Goal: Task Accomplishment & Management: Use online tool/utility

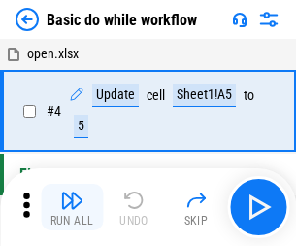
click at [72, 207] on img "button" at bounding box center [71, 199] width 23 height 23
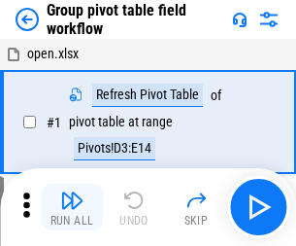
click at [72, 207] on img "button" at bounding box center [71, 199] width 23 height 23
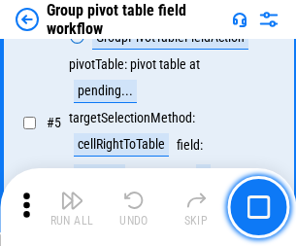
scroll to position [1002, 0]
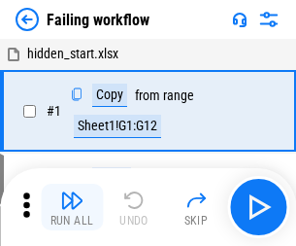
click at [72, 207] on img "button" at bounding box center [71, 199] width 23 height 23
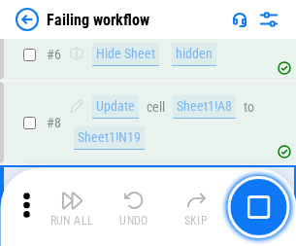
scroll to position [412, 0]
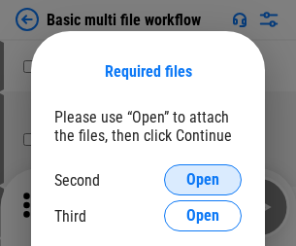
click at [203, 180] on span "Open" at bounding box center [202, 180] width 33 height 16
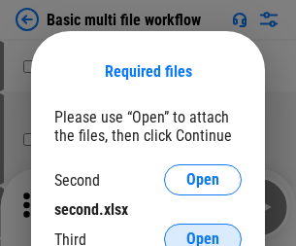
click at [203, 231] on span "Open" at bounding box center [202, 239] width 33 height 16
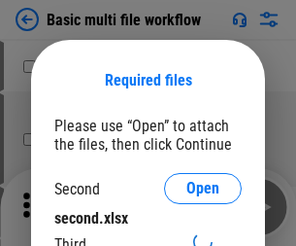
scroll to position [9, 0]
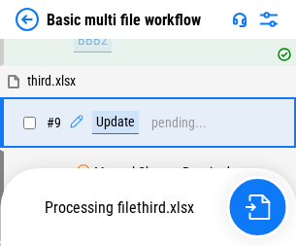
scroll to position [676, 0]
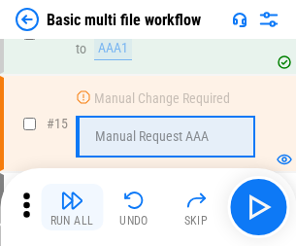
click at [72, 207] on img "button" at bounding box center [71, 199] width 23 height 23
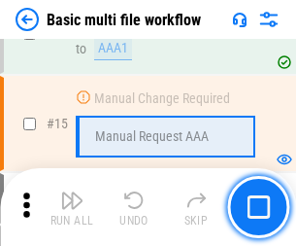
scroll to position [1293, 0]
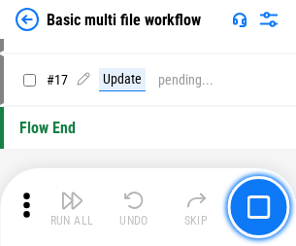
click at [72, 207] on img "button" at bounding box center [71, 199] width 23 height 23
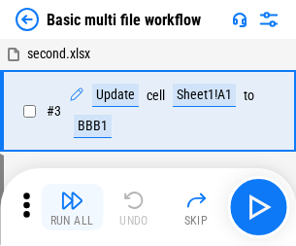
click at [72, 207] on img "button" at bounding box center [71, 199] width 23 height 23
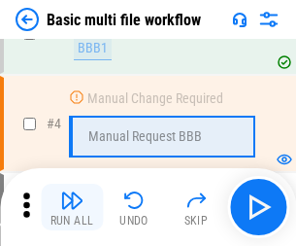
click at [72, 207] on img "button" at bounding box center [71, 199] width 23 height 23
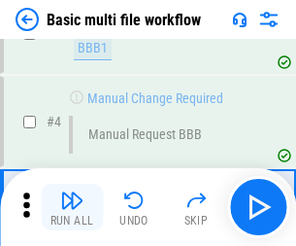
click at [72, 207] on img "button" at bounding box center [71, 199] width 23 height 23
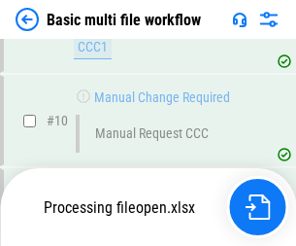
scroll to position [910, 0]
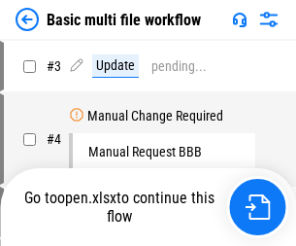
scroll to position [79, 0]
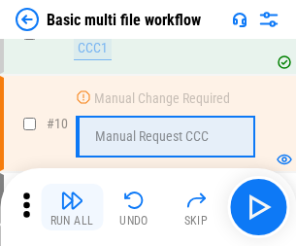
click at [72, 207] on img "button" at bounding box center [71, 199] width 23 height 23
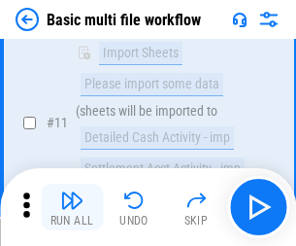
click at [72, 207] on img "button" at bounding box center [71, 199] width 23 height 23
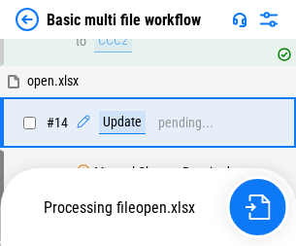
scroll to position [1016, 0]
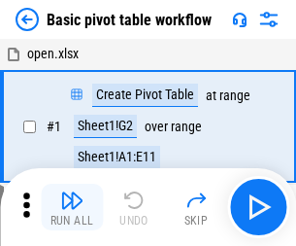
click at [72, 207] on img "button" at bounding box center [71, 199] width 23 height 23
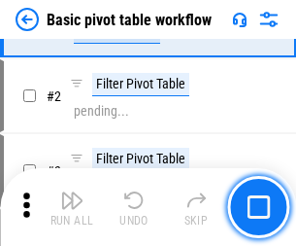
scroll to position [465, 0]
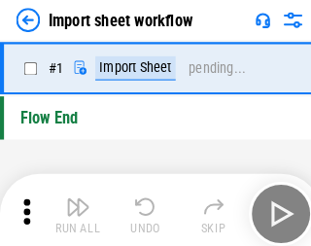
click at [72, 207] on img "button" at bounding box center [75, 199] width 23 height 23
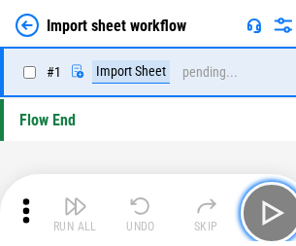
scroll to position [7, 0]
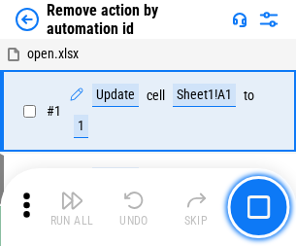
scroll to position [72, 0]
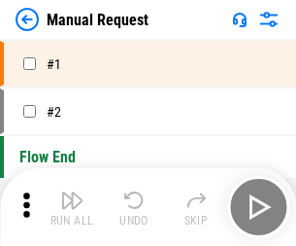
click at [72, 207] on img "button" at bounding box center [71, 199] width 23 height 23
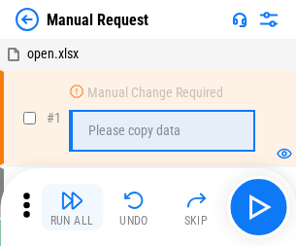
click at [72, 207] on img "button" at bounding box center [71, 199] width 23 height 23
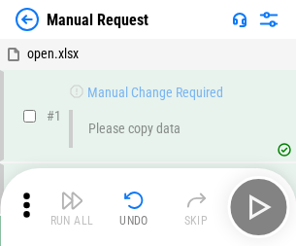
scroll to position [66, 0]
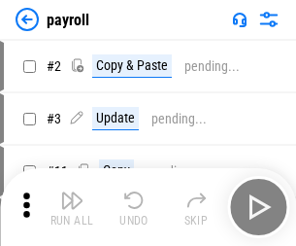
click at [72, 207] on img "button" at bounding box center [71, 199] width 23 height 23
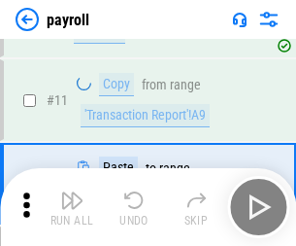
scroll to position [141, 0]
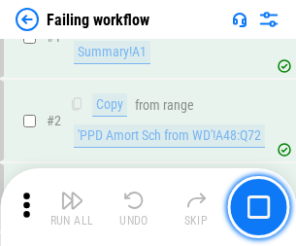
scroll to position [314, 0]
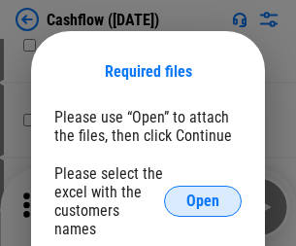
click at [203, 193] on span "Open" at bounding box center [202, 201] width 33 height 16
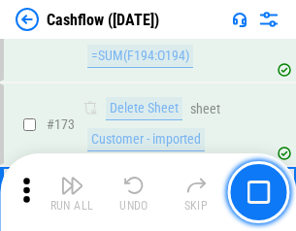
scroll to position [2056, 0]
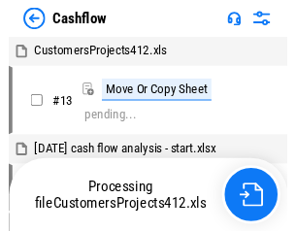
scroll to position [22, 0]
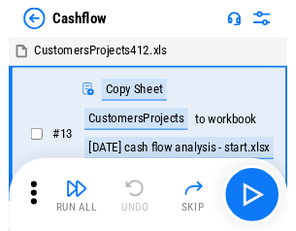
scroll to position [22, 0]
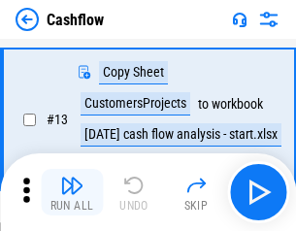
click at [72, 192] on img "button" at bounding box center [71, 185] width 23 height 23
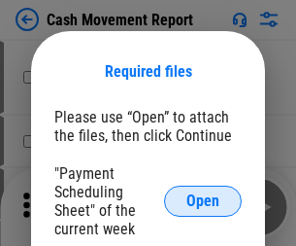
click at [203, 201] on span "Open" at bounding box center [202, 201] width 33 height 16
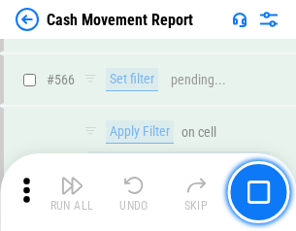
scroll to position [8903, 0]
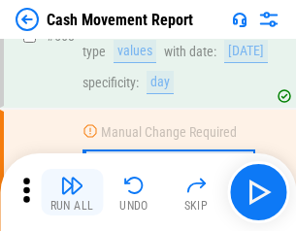
click at [72, 192] on img "button" at bounding box center [71, 185] width 23 height 23
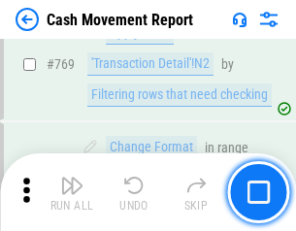
scroll to position [10794, 0]
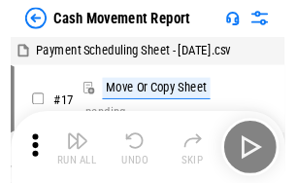
scroll to position [35, 0]
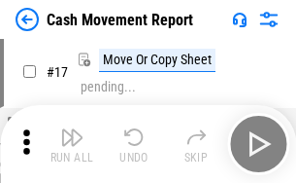
click at [72, 144] on img "button" at bounding box center [71, 136] width 23 height 23
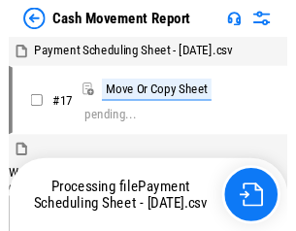
scroll to position [11, 0]
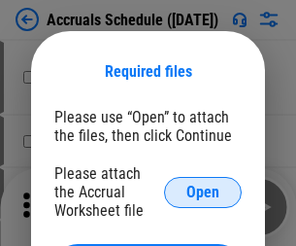
click at [203, 191] on span "Open" at bounding box center [202, 193] width 33 height 16
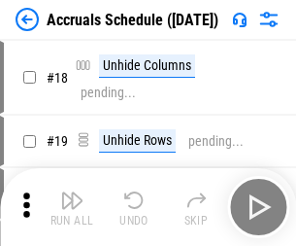
scroll to position [186, 0]
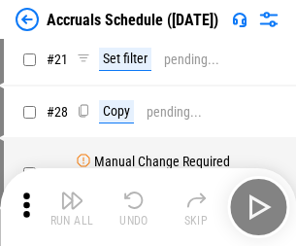
click at [72, 207] on img "button" at bounding box center [71, 199] width 23 height 23
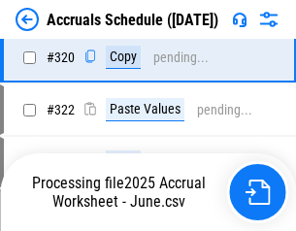
scroll to position [3613, 0]
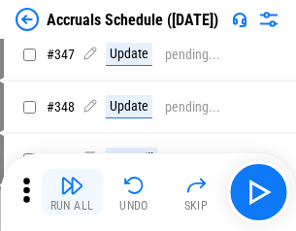
click at [72, 192] on img "button" at bounding box center [71, 185] width 23 height 23
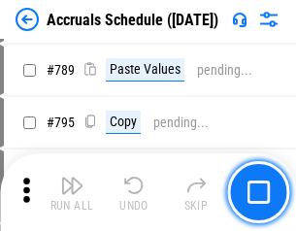
scroll to position [8160, 0]
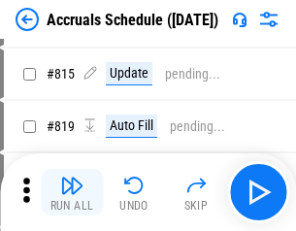
click at [72, 192] on img "button" at bounding box center [71, 185] width 23 height 23
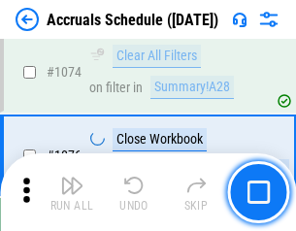
scroll to position [11634, 0]
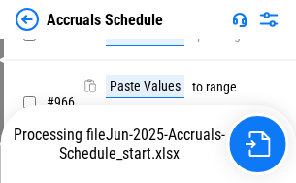
scroll to position [9400, 0]
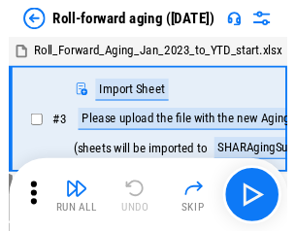
scroll to position [3, 0]
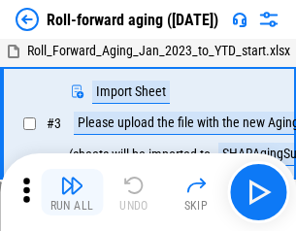
click at [72, 192] on img "button" at bounding box center [71, 185] width 23 height 23
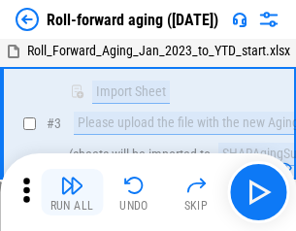
click at [72, 192] on img "button" at bounding box center [71, 185] width 23 height 23
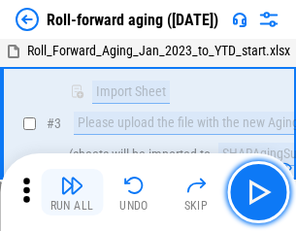
scroll to position [125, 0]
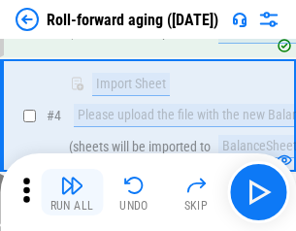
click at [72, 192] on img "button" at bounding box center [71, 185] width 23 height 23
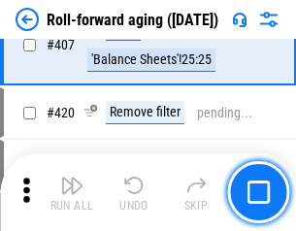
scroll to position [6736, 0]
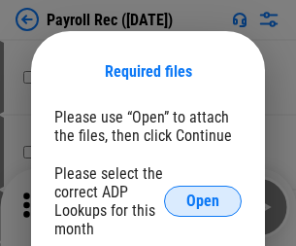
click at [203, 201] on span "Open" at bounding box center [202, 201] width 33 height 16
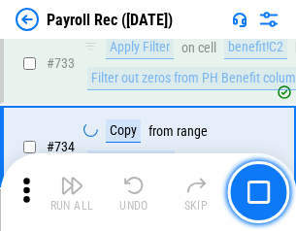
scroll to position [11331, 0]
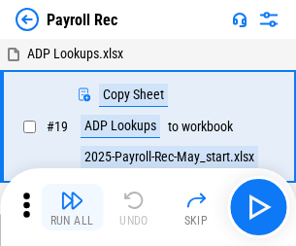
click at [72, 207] on img "button" at bounding box center [71, 199] width 23 height 23
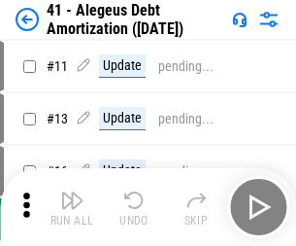
click at [72, 207] on img "button" at bounding box center [71, 199] width 23 height 23
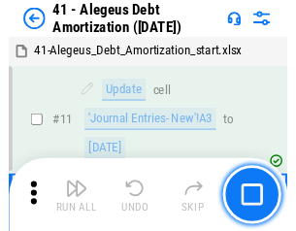
scroll to position [240, 0]
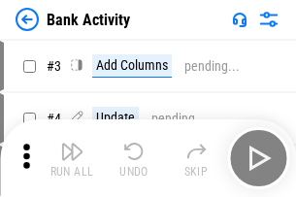
click at [72, 158] on img "button" at bounding box center [71, 151] width 23 height 23
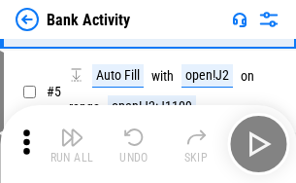
scroll to position [103, 0]
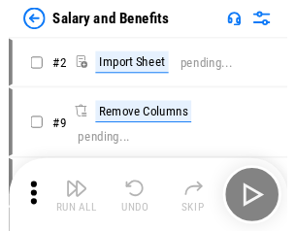
scroll to position [26, 0]
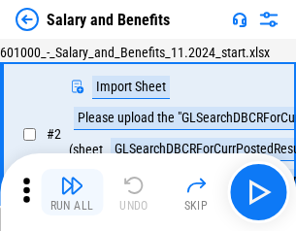
click at [72, 192] on img "button" at bounding box center [71, 185] width 23 height 23
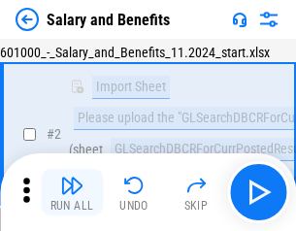
click at [72, 192] on img "button" at bounding box center [71, 185] width 23 height 23
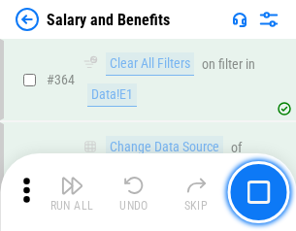
scroll to position [9147, 0]
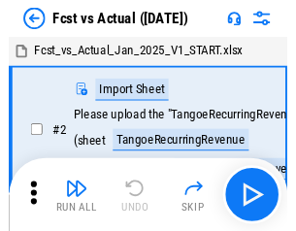
scroll to position [25, 0]
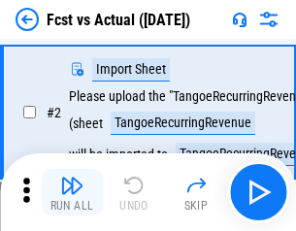
click at [72, 192] on img "button" at bounding box center [71, 185] width 23 height 23
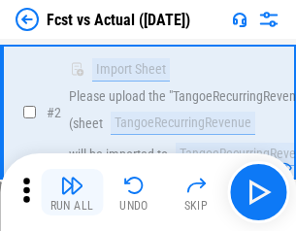
click at [72, 192] on img "button" at bounding box center [71, 185] width 23 height 23
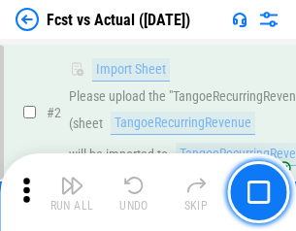
scroll to position [182, 0]
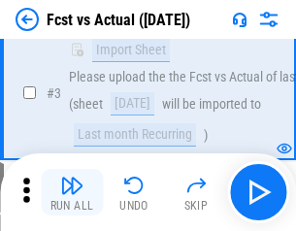
click at [72, 192] on img "button" at bounding box center [71, 185] width 23 height 23
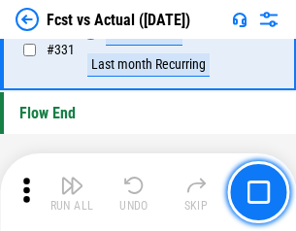
scroll to position [9298, 0]
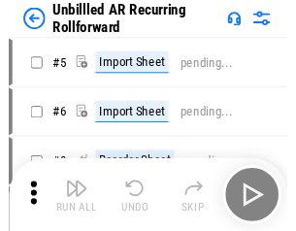
scroll to position [42, 0]
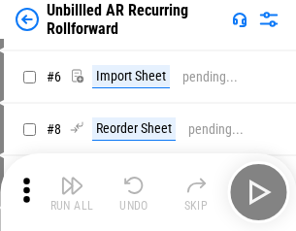
click at [72, 192] on img "button" at bounding box center [71, 185] width 23 height 23
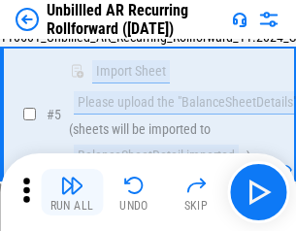
click at [72, 192] on img "button" at bounding box center [71, 185] width 23 height 23
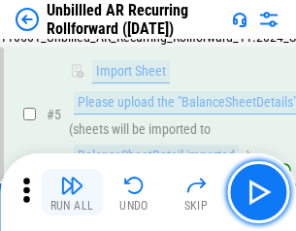
scroll to position [183, 0]
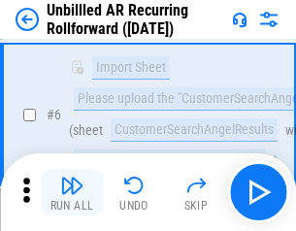
click at [72, 192] on img "button" at bounding box center [71, 185] width 23 height 23
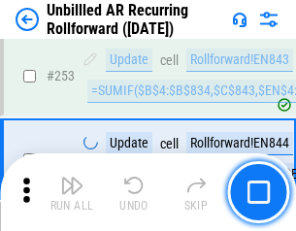
scroll to position [6598, 0]
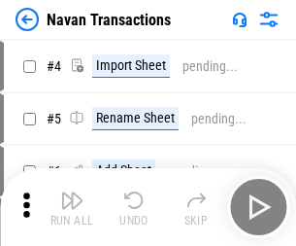
click at [72, 192] on img "button" at bounding box center [71, 199] width 23 height 23
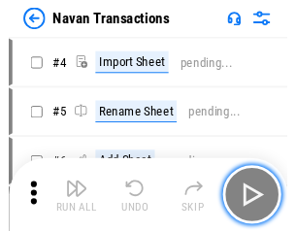
scroll to position [31, 0]
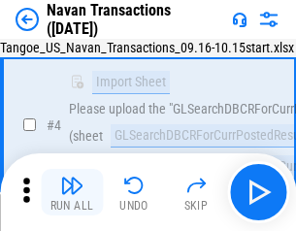
click at [72, 192] on img "button" at bounding box center [71, 185] width 23 height 23
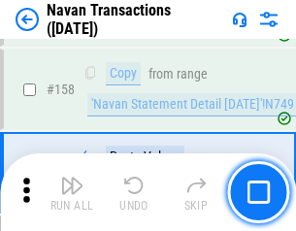
scroll to position [6298, 0]
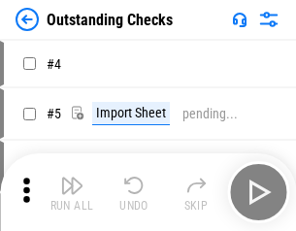
click at [72, 192] on img "button" at bounding box center [71, 185] width 23 height 23
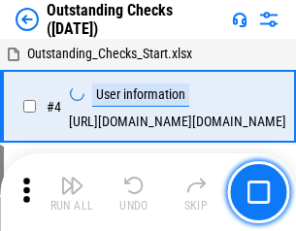
scroll to position [82, 0]
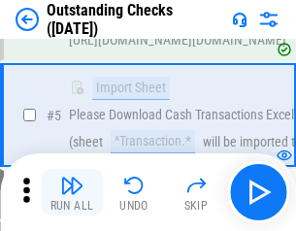
click at [72, 192] on img "button" at bounding box center [71, 185] width 23 height 23
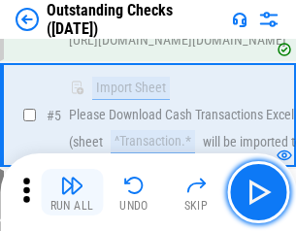
scroll to position [203, 0]
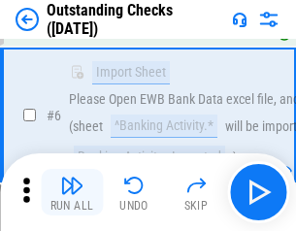
click at [72, 192] on img "button" at bounding box center [71, 185] width 23 height 23
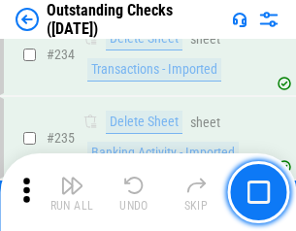
scroll to position [5898, 0]
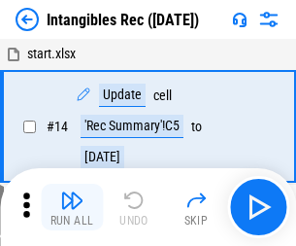
click at [72, 207] on img "button" at bounding box center [71, 199] width 23 height 23
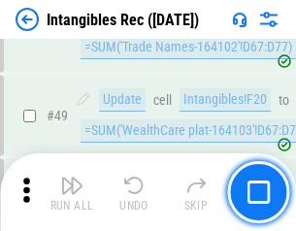
scroll to position [757, 0]
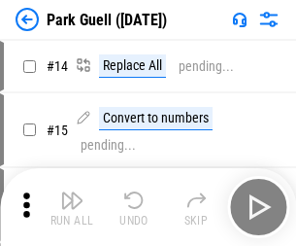
click at [72, 192] on img "button" at bounding box center [71, 199] width 23 height 23
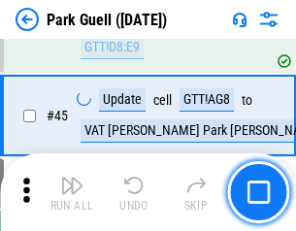
scroll to position [2429, 0]
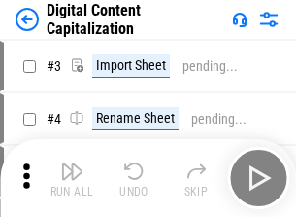
click at [72, 163] on img "button" at bounding box center [71, 170] width 23 height 23
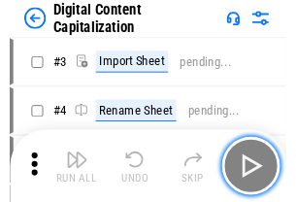
scroll to position [56, 0]
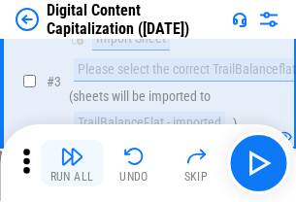
click at [72, 163] on img "button" at bounding box center [71, 156] width 23 height 23
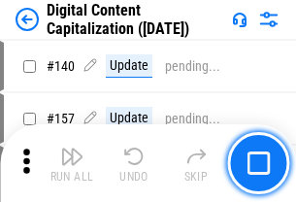
scroll to position [2060, 0]
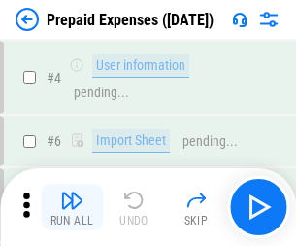
click at [72, 192] on img "button" at bounding box center [71, 199] width 23 height 23
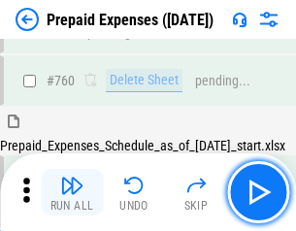
scroll to position [5384, 0]
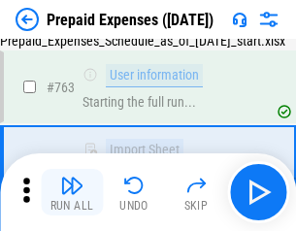
click at [72, 192] on img "button" at bounding box center [71, 185] width 23 height 23
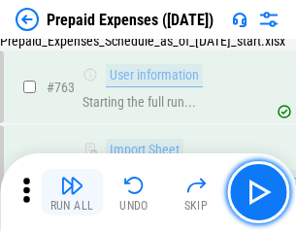
scroll to position [5498, 0]
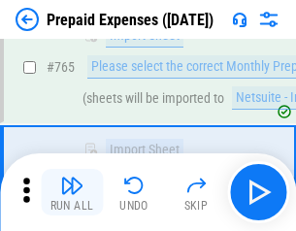
click at [72, 192] on img "button" at bounding box center [71, 185] width 23 height 23
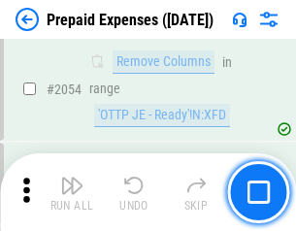
scroll to position [20304, 0]
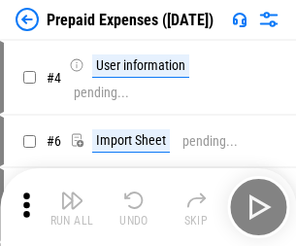
click at [72, 207] on img "button" at bounding box center [71, 199] width 23 height 23
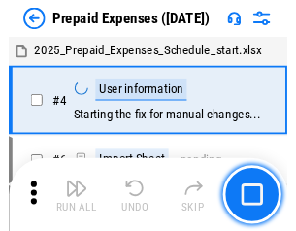
scroll to position [85, 0]
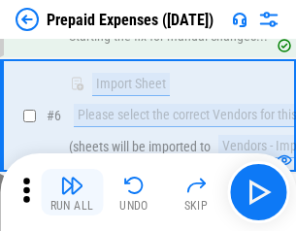
click at [72, 192] on img "button" at bounding box center [71, 185] width 23 height 23
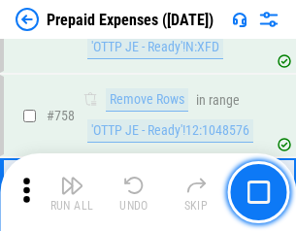
scroll to position [6921, 0]
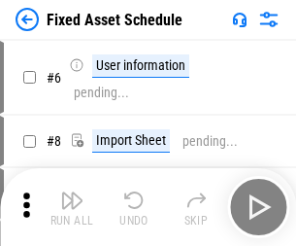
click at [72, 207] on img "button" at bounding box center [71, 199] width 23 height 23
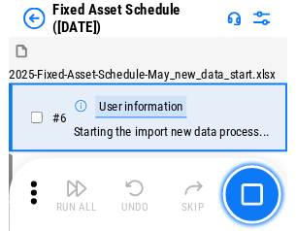
scroll to position [105, 0]
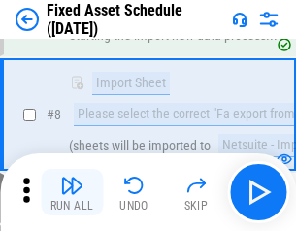
click at [72, 192] on img "button" at bounding box center [71, 185] width 23 height 23
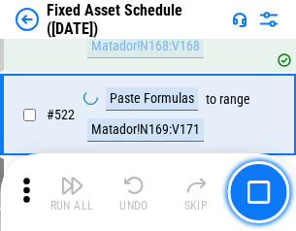
scroll to position [6751, 0]
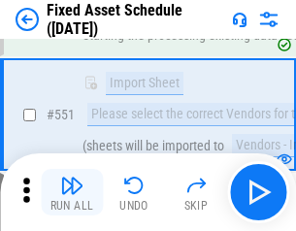
click at [72, 192] on img "button" at bounding box center [71, 185] width 23 height 23
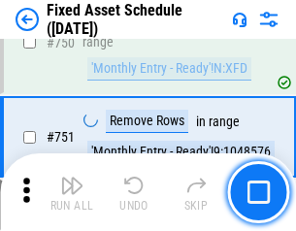
scroll to position [9470, 0]
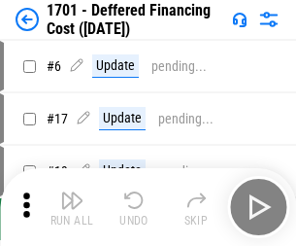
click at [72, 207] on img "button" at bounding box center [71, 199] width 23 height 23
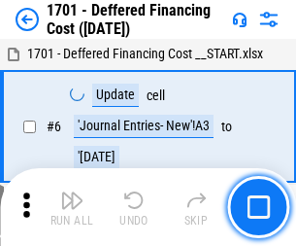
scroll to position [233, 0]
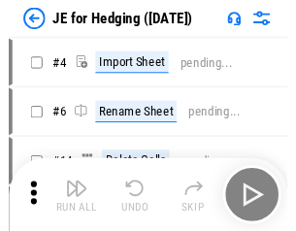
scroll to position [3, 0]
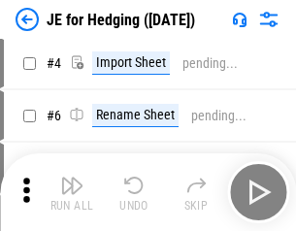
click at [72, 192] on img "button" at bounding box center [71, 185] width 23 height 23
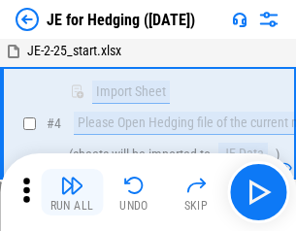
click at [72, 192] on img "button" at bounding box center [71, 185] width 23 height 23
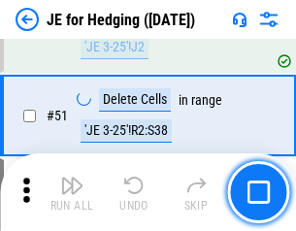
scroll to position [1258, 0]
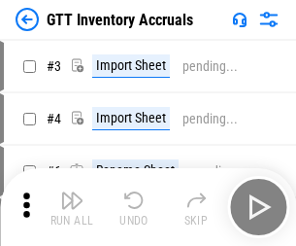
click at [72, 192] on img "button" at bounding box center [71, 199] width 23 height 23
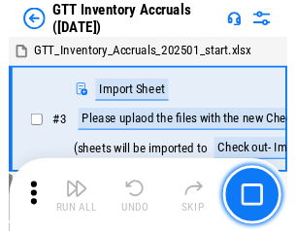
scroll to position [3, 0]
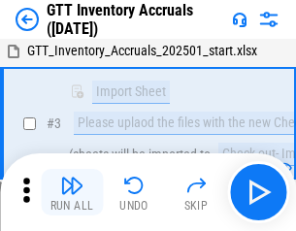
click at [72, 192] on img "button" at bounding box center [71, 185] width 23 height 23
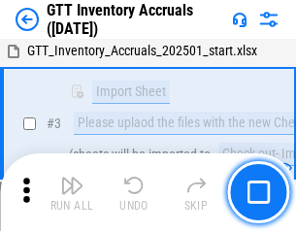
scroll to position [125, 0]
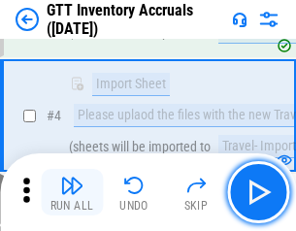
click at [72, 192] on img "button" at bounding box center [71, 185] width 23 height 23
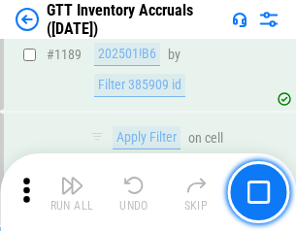
scroll to position [15862, 0]
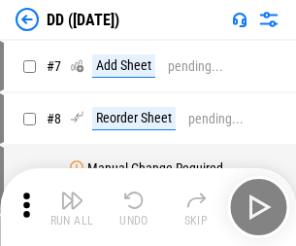
click at [72, 207] on img "button" at bounding box center [71, 199] width 23 height 23
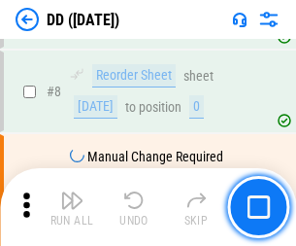
scroll to position [187, 0]
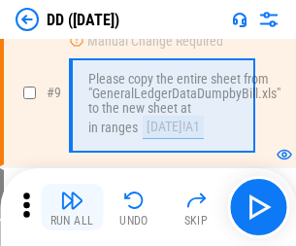
click at [72, 207] on img "button" at bounding box center [71, 199] width 23 height 23
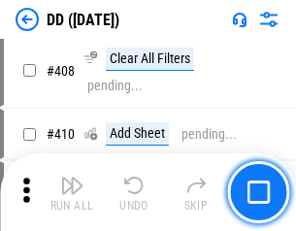
scroll to position [8691, 0]
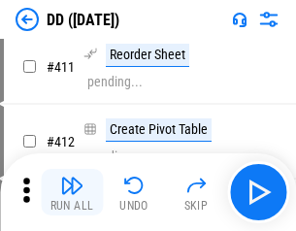
click at [72, 192] on img "button" at bounding box center [71, 185] width 23 height 23
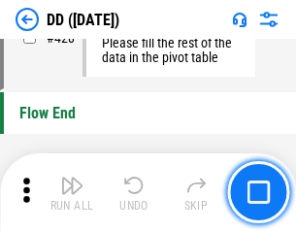
scroll to position [9297, 0]
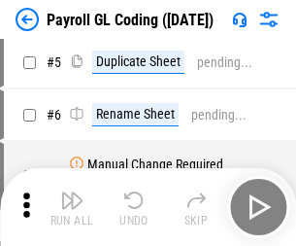
click at [72, 207] on img "button" at bounding box center [71, 199] width 23 height 23
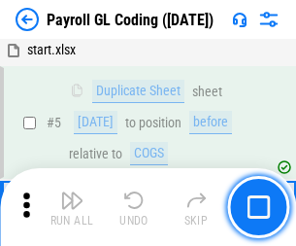
scroll to position [233, 0]
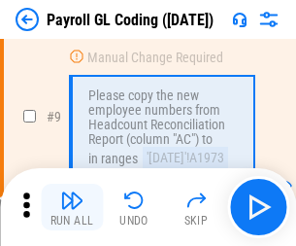
click at [72, 207] on img "button" at bounding box center [71, 199] width 23 height 23
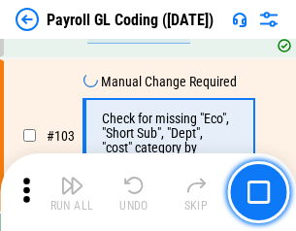
scroll to position [4557, 0]
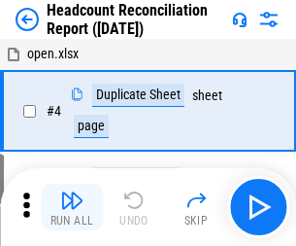
click at [72, 207] on img "button" at bounding box center [71, 199] width 23 height 23
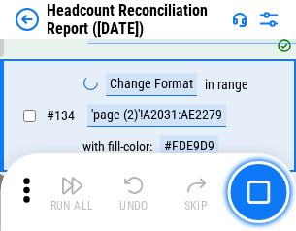
scroll to position [2335, 0]
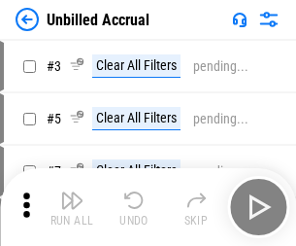
click at [72, 207] on img "button" at bounding box center [71, 199] width 23 height 23
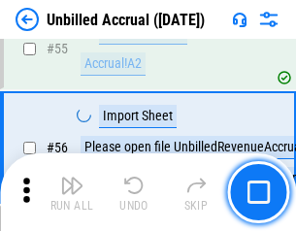
scroll to position [2028, 0]
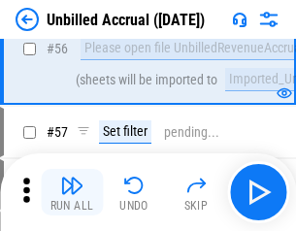
click at [72, 192] on img "button" at bounding box center [71, 185] width 23 height 23
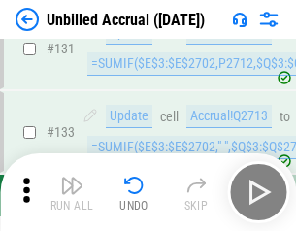
scroll to position [5786, 0]
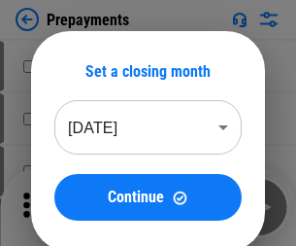
click at [72, 207] on img "button" at bounding box center [71, 199] width 23 height 23
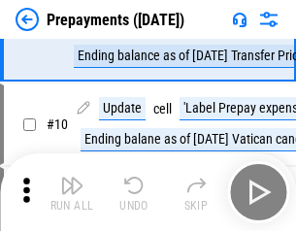
scroll to position [121, 0]
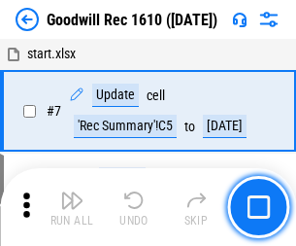
scroll to position [332, 0]
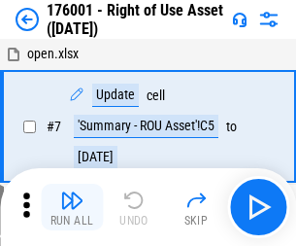
click at [72, 207] on img "button" at bounding box center [71, 199] width 23 height 23
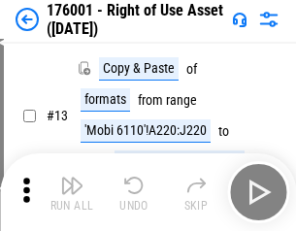
scroll to position [125, 0]
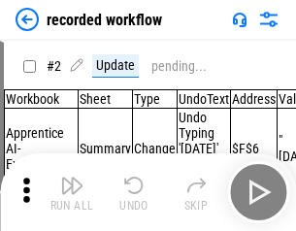
click at [72, 192] on img "button" at bounding box center [71, 185] width 23 height 23
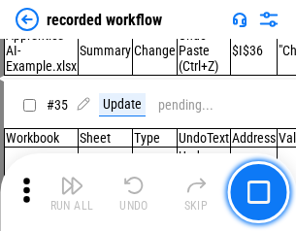
scroll to position [6071, 0]
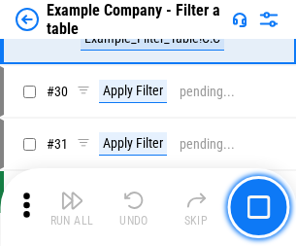
scroll to position [1777, 0]
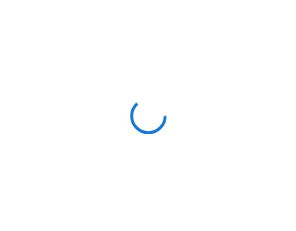
scroll to position [30, 0]
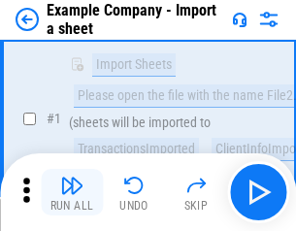
click at [72, 192] on img "button" at bounding box center [71, 185] width 23 height 23
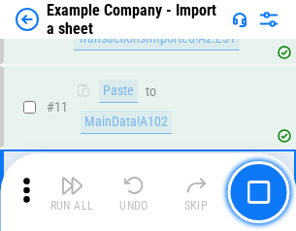
scroll to position [429, 0]
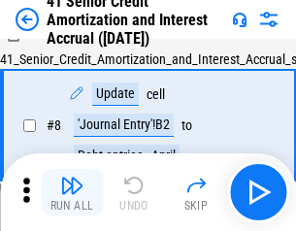
click at [72, 192] on img "button" at bounding box center [71, 185] width 23 height 23
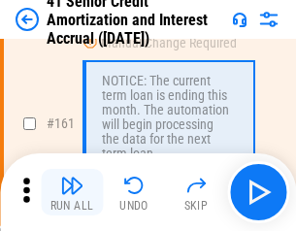
click at [72, 192] on img "button" at bounding box center [71, 185] width 23 height 23
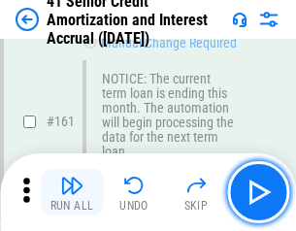
scroll to position [2078, 0]
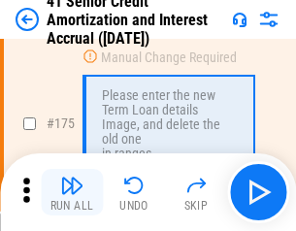
click at [72, 192] on img "button" at bounding box center [71, 185] width 23 height 23
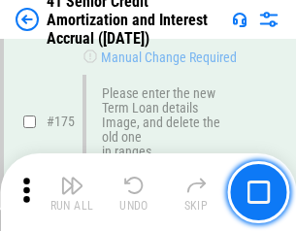
scroll to position [2275, 0]
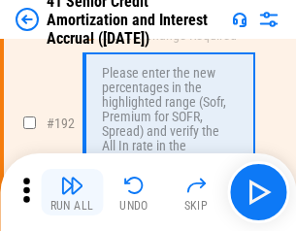
click at [72, 192] on img "button" at bounding box center [71, 185] width 23 height 23
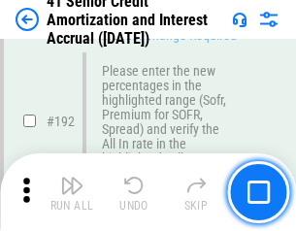
scroll to position [2479, 0]
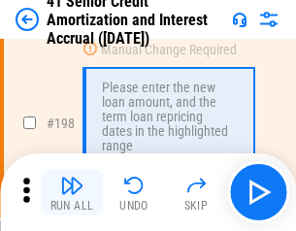
click at [72, 192] on img "button" at bounding box center [71, 185] width 23 height 23
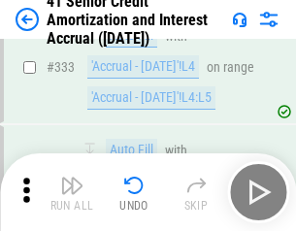
scroll to position [4962, 0]
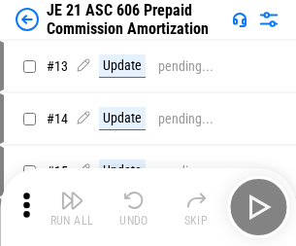
click at [72, 192] on img "button" at bounding box center [71, 199] width 23 height 23
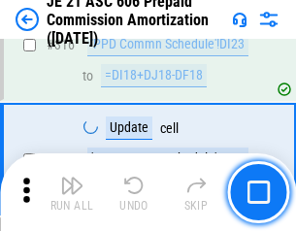
scroll to position [3627, 0]
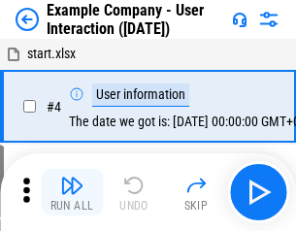
click at [72, 192] on img "button" at bounding box center [71, 185] width 23 height 23
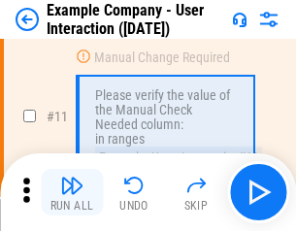
click at [72, 192] on img "button" at bounding box center [71, 185] width 23 height 23
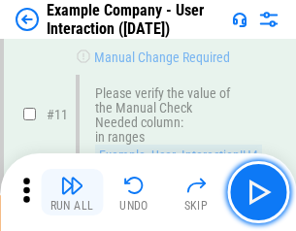
scroll to position [421, 0]
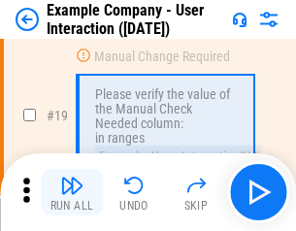
click at [72, 192] on img "button" at bounding box center [71, 185] width 23 height 23
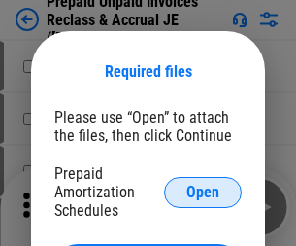
click at [203, 191] on span "Open" at bounding box center [202, 193] width 33 height 16
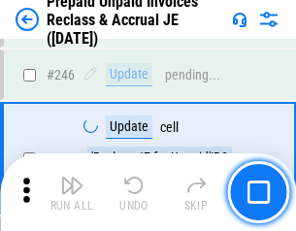
scroll to position [2622, 0]
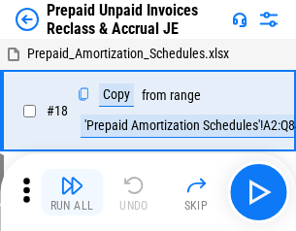
click at [72, 192] on img "button" at bounding box center [71, 185] width 23 height 23
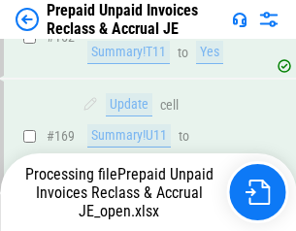
scroll to position [2622, 0]
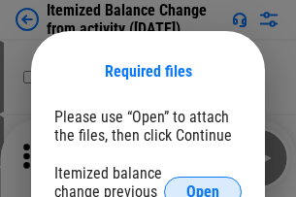
click at [203, 185] on span "Open" at bounding box center [202, 193] width 33 height 16
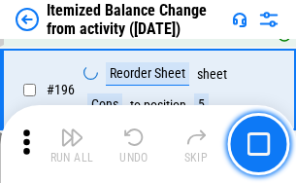
scroll to position [3738, 0]
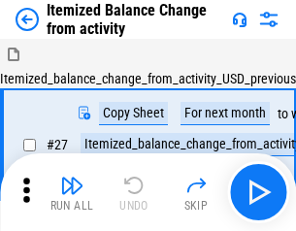
scroll to position [30, 0]
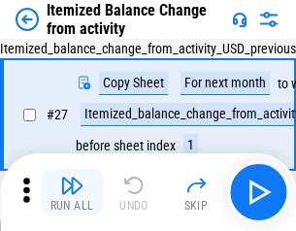
click at [72, 192] on img "button" at bounding box center [71, 185] width 23 height 23
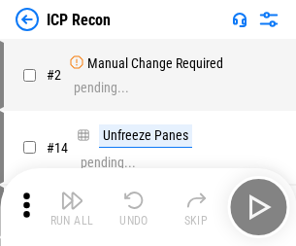
scroll to position [9, 0]
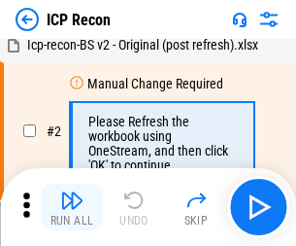
click at [72, 207] on img "button" at bounding box center [71, 199] width 23 height 23
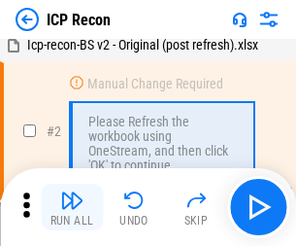
click at [72, 207] on img "button" at bounding box center [71, 199] width 23 height 23
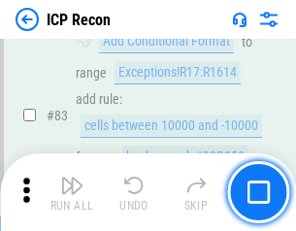
scroll to position [1904, 0]
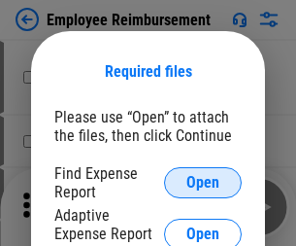
click at [203, 183] on span "Open" at bounding box center [202, 183] width 33 height 16
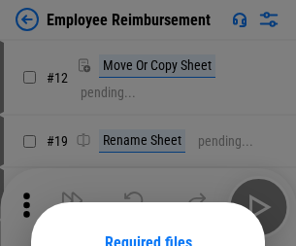
scroll to position [171, 0]
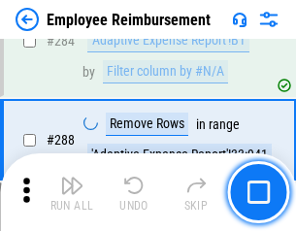
scroll to position [5280, 0]
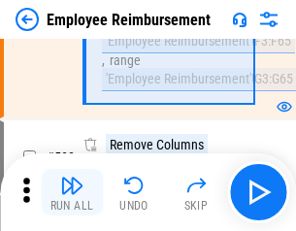
click at [72, 192] on img "button" at bounding box center [71, 185] width 23 height 23
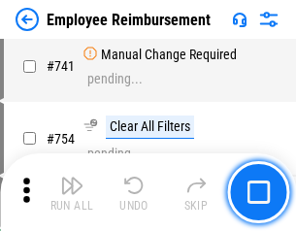
scroll to position [13628, 0]
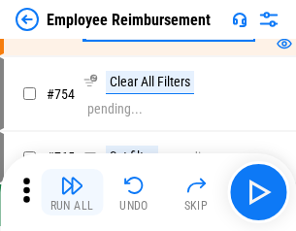
click at [72, 192] on img "button" at bounding box center [71, 185] width 23 height 23
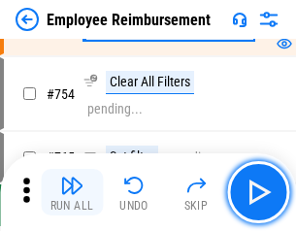
click at [72, 192] on img "button" at bounding box center [71, 185] width 23 height 23
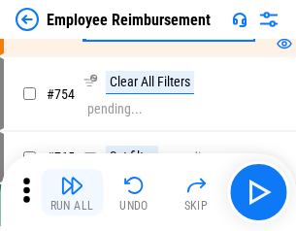
click at [72, 192] on img "button" at bounding box center [71, 185] width 23 height 23
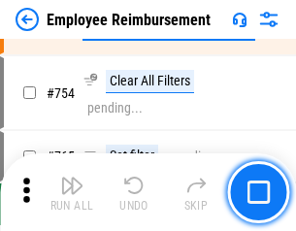
click at [72, 192] on img "button" at bounding box center [71, 185] width 23 height 23
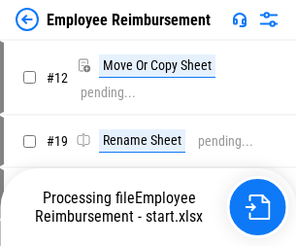
scroll to position [66, 0]
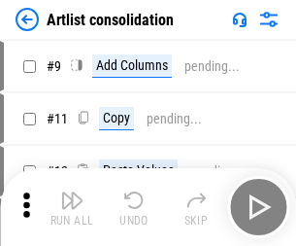
click at [72, 207] on img "button" at bounding box center [71, 199] width 23 height 23
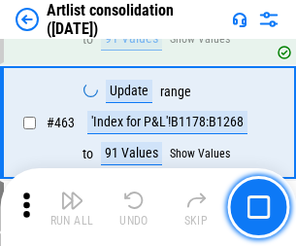
scroll to position [8505, 0]
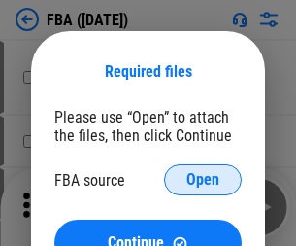
click at [203, 180] on span "Open" at bounding box center [202, 180] width 33 height 16
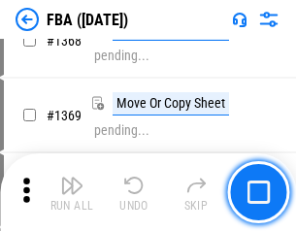
scroll to position [20861, 0]
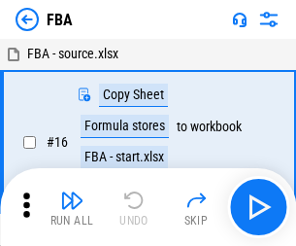
scroll to position [19, 0]
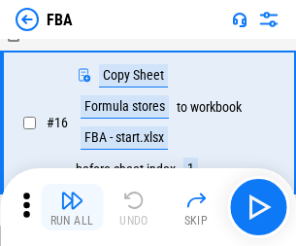
click at [72, 207] on img "button" at bounding box center [71, 199] width 23 height 23
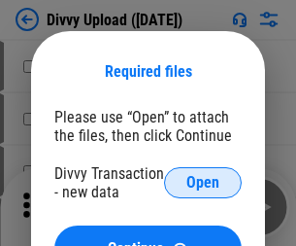
click at [203, 183] on span "Open" at bounding box center [202, 183] width 33 height 16
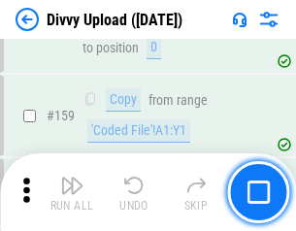
scroll to position [2011, 0]
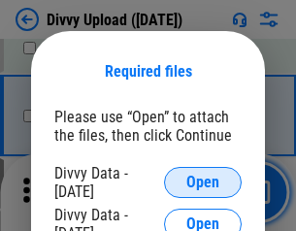
click at [203, 183] on span "Open" at bounding box center [202, 183] width 33 height 16
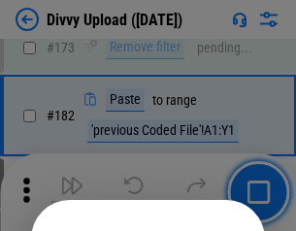
scroll to position [2180, 0]
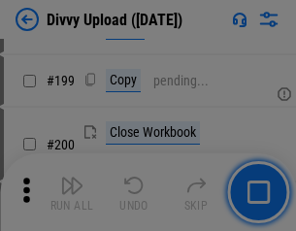
scroll to position [2824, 0]
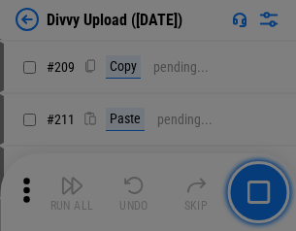
scroll to position [3299, 0]
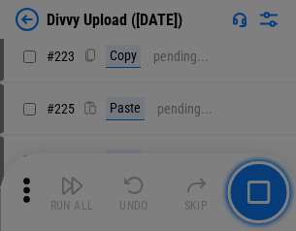
scroll to position [3876, 0]
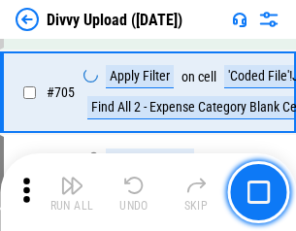
scroll to position [13288, 0]
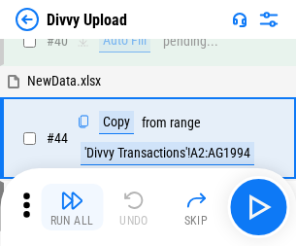
click at [72, 207] on img "button" at bounding box center [71, 199] width 23 height 23
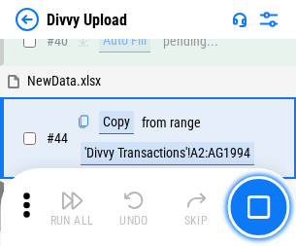
scroll to position [214, 0]
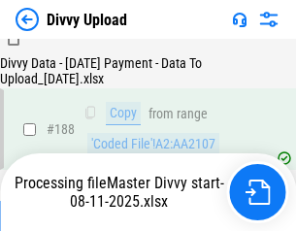
scroll to position [2286, 0]
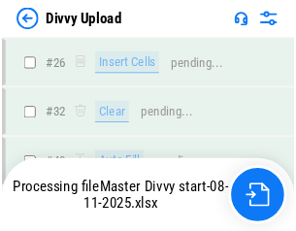
scroll to position [2011, 0]
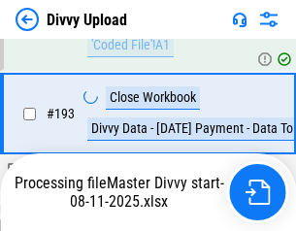
scroll to position [2715, 0]
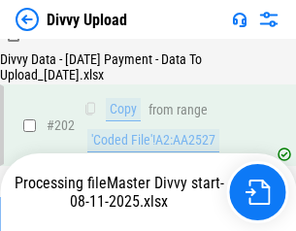
scroll to position [3143, 0]
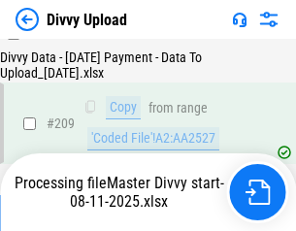
scroll to position [3571, 0]
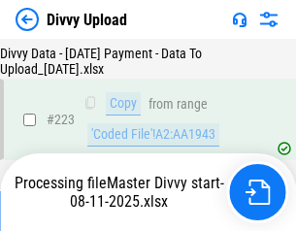
scroll to position [4428, 0]
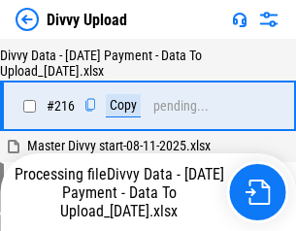
scroll to position [4015, 0]
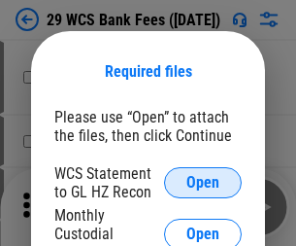
click at [203, 183] on span "Open" at bounding box center [202, 183] width 33 height 16
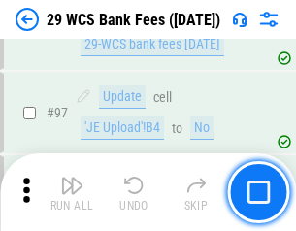
scroll to position [1893, 0]
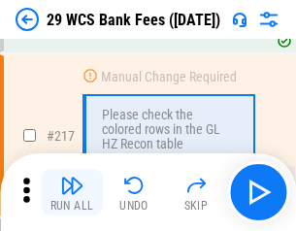
click at [72, 192] on img "button" at bounding box center [71, 185] width 23 height 23
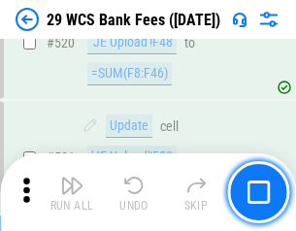
scroll to position [10024, 0]
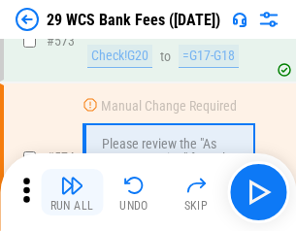
click at [72, 192] on img "button" at bounding box center [71, 185] width 23 height 23
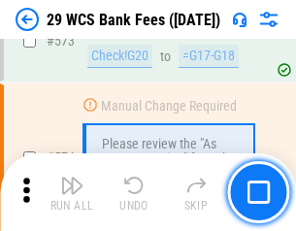
scroll to position [10757, 0]
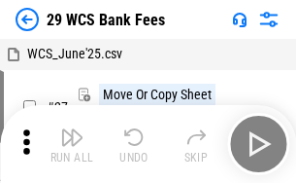
scroll to position [35, 0]
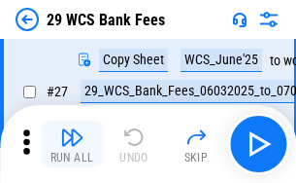
click at [72, 144] on img "button" at bounding box center [71, 136] width 23 height 23
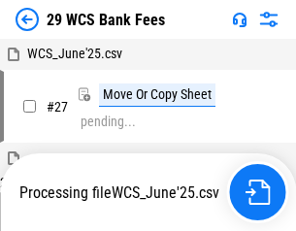
scroll to position [11, 0]
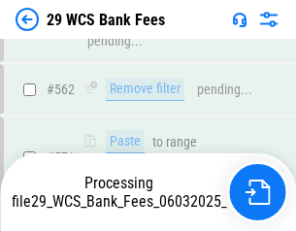
scroll to position [10622, 0]
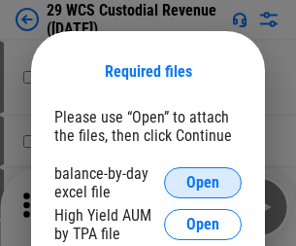
click at [203, 183] on span "Open" at bounding box center [202, 183] width 33 height 16
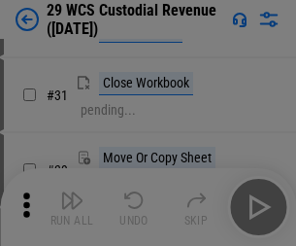
scroll to position [417, 0]
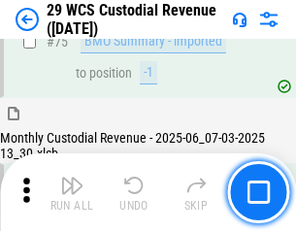
scroll to position [2029, 0]
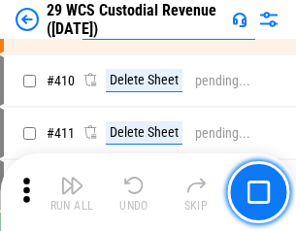
click at [72, 192] on img "button" at bounding box center [71, 185] width 23 height 23
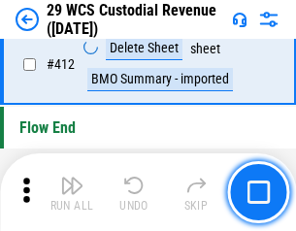
scroll to position [9276, 0]
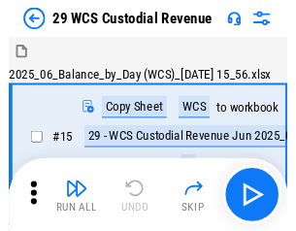
scroll to position [47, 0]
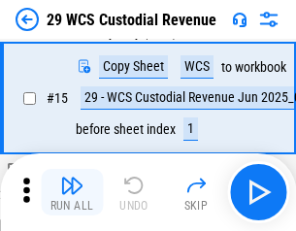
click at [72, 192] on img "button" at bounding box center [71, 185] width 23 height 23
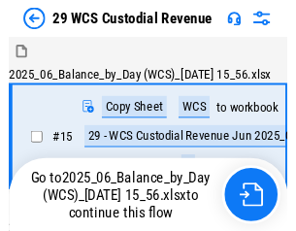
scroll to position [36, 0]
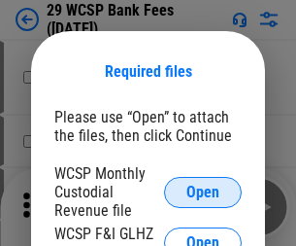
click at [203, 191] on span "Open" at bounding box center [202, 193] width 33 height 16
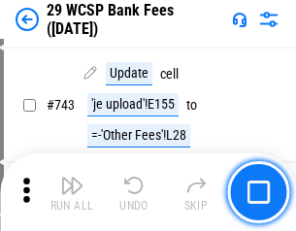
scroll to position [9788, 0]
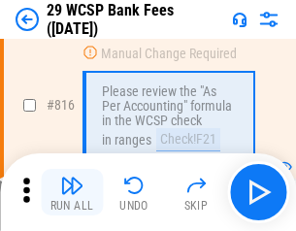
click at [72, 192] on img "button" at bounding box center [71, 185] width 23 height 23
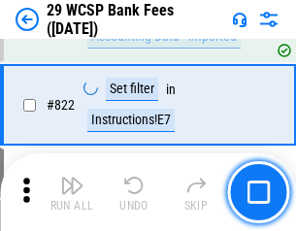
scroll to position [11966, 0]
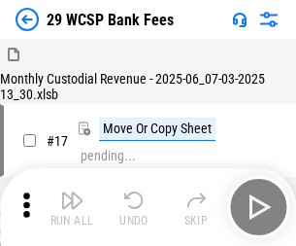
click at [72, 192] on img "button" at bounding box center [71, 199] width 23 height 23
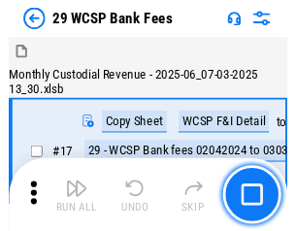
scroll to position [47, 0]
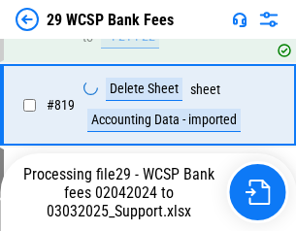
scroll to position [11944, 0]
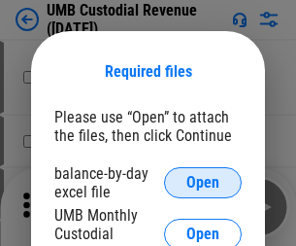
click at [203, 183] on span "Open" at bounding box center [202, 183] width 33 height 16
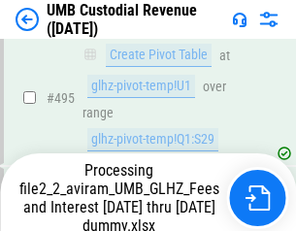
scroll to position [7924, 0]
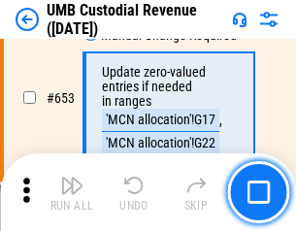
click at [72, 192] on img "button" at bounding box center [71, 185] width 23 height 23
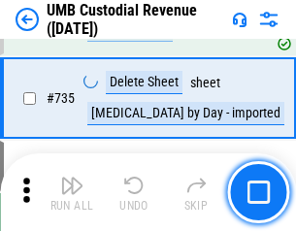
scroll to position [11878, 0]
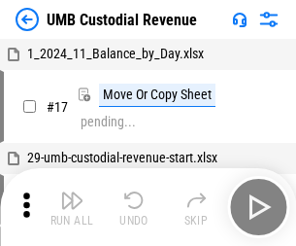
scroll to position [15, 0]
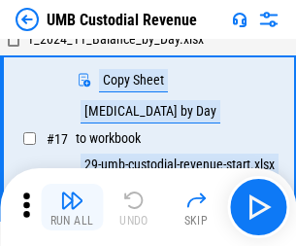
click at [72, 207] on img "button" at bounding box center [71, 199] width 23 height 23
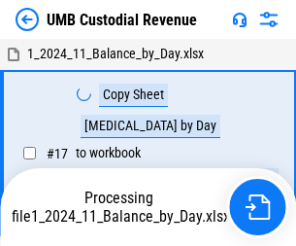
scroll to position [15, 0]
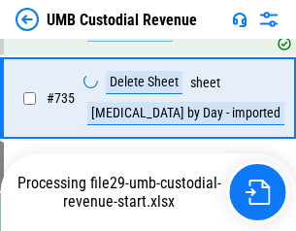
scroll to position [11833, 0]
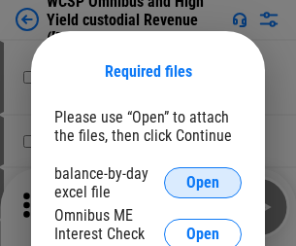
click at [203, 183] on span "Open" at bounding box center [202, 183] width 33 height 16
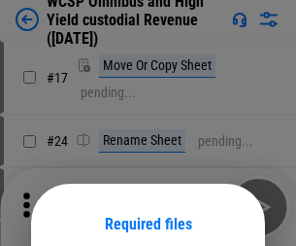
scroll to position [152, 0]
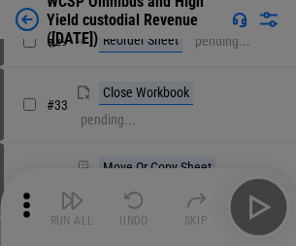
scroll to position [444, 0]
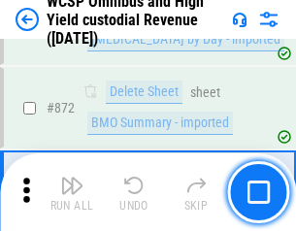
scroll to position [16440, 0]
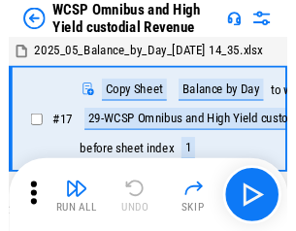
scroll to position [11, 0]
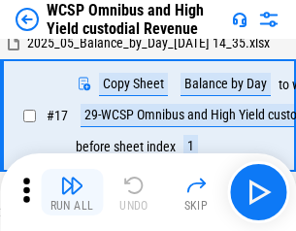
click at [72, 192] on img "button" at bounding box center [71, 185] width 23 height 23
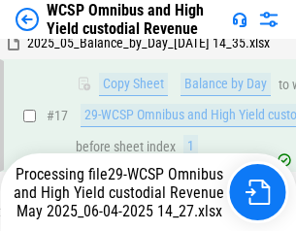
scroll to position [404, 0]
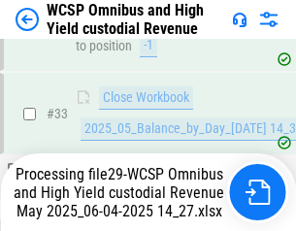
scroll to position [962, 0]
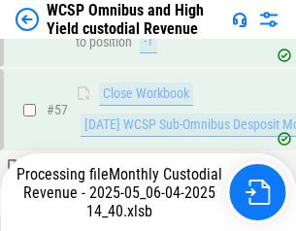
scroll to position [1993, 0]
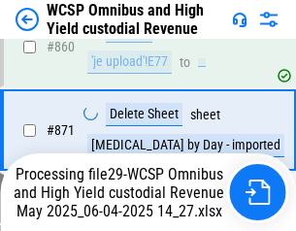
scroll to position [16395, 0]
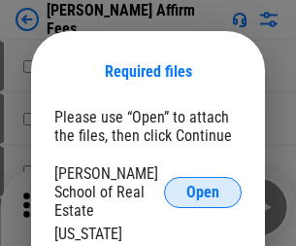
click at [203, 185] on span "Open" at bounding box center [202, 193] width 33 height 16
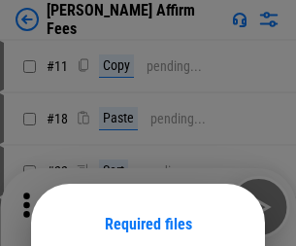
scroll to position [152, 0]
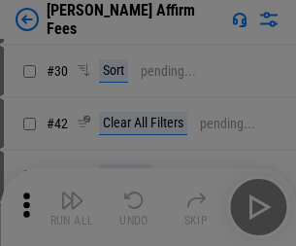
scroll to position [395, 0]
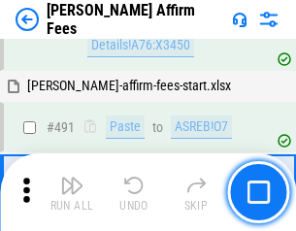
scroll to position [5282, 0]
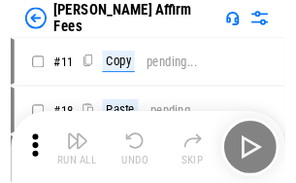
scroll to position [19, 0]
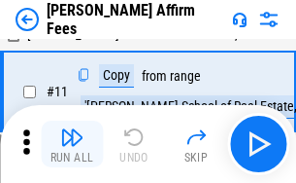
click at [72, 144] on img "button" at bounding box center [71, 136] width 23 height 23
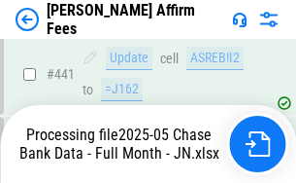
scroll to position [5026, 0]
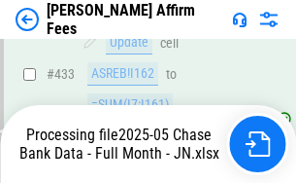
scroll to position [5094, 0]
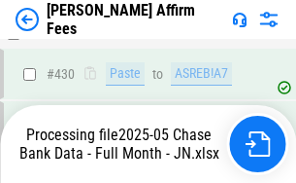
scroll to position [5094, 0]
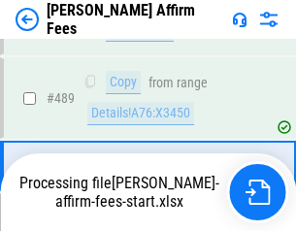
scroll to position [5070, 0]
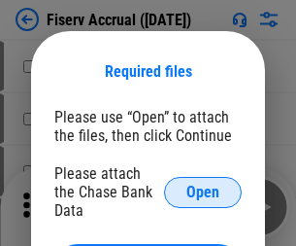
click at [203, 185] on span "Open" at bounding box center [202, 193] width 33 height 16
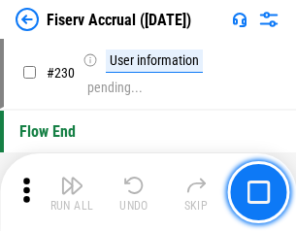
scroll to position [6155, 0]
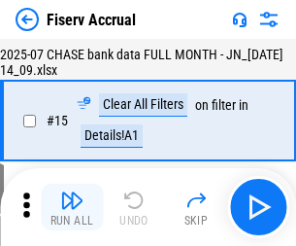
click at [72, 207] on img "button" at bounding box center [71, 199] width 23 height 23
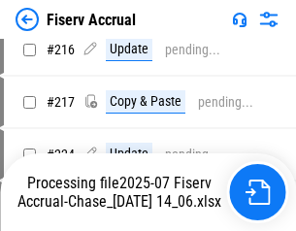
scroll to position [6016, 0]
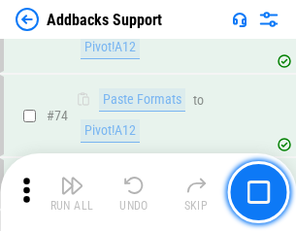
scroll to position [1414, 0]
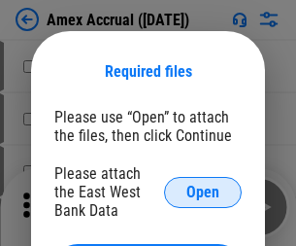
click at [203, 191] on span "Open" at bounding box center [202, 193] width 33 height 16
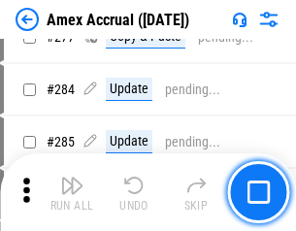
scroll to position [5056, 0]
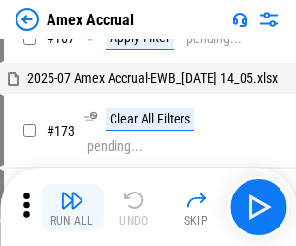
click at [72, 207] on img "button" at bounding box center [71, 199] width 23 height 23
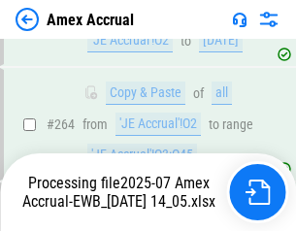
scroll to position [5433, 0]
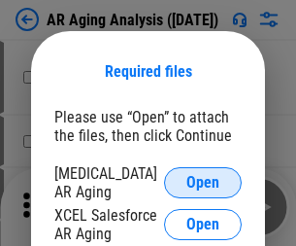
click at [203, 180] on span "Open" at bounding box center [202, 183] width 33 height 16
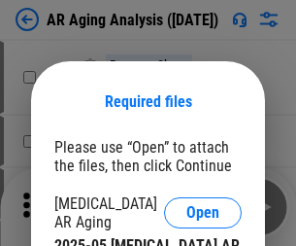
scroll to position [30, 0]
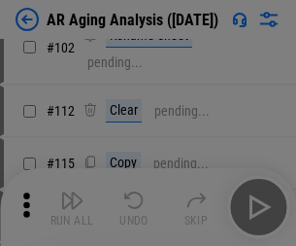
scroll to position [267, 0]
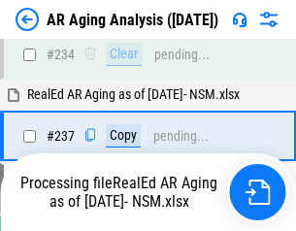
scroll to position [3011, 0]
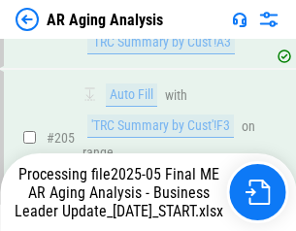
scroll to position [2989, 0]
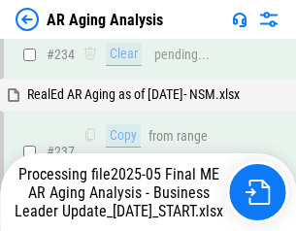
scroll to position [3069, 0]
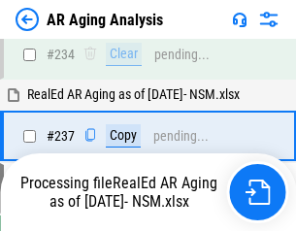
scroll to position [3069, 0]
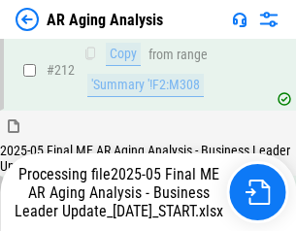
scroll to position [2921, 0]
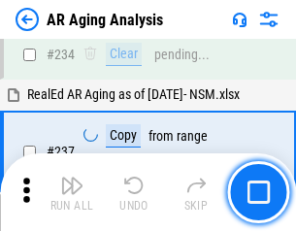
scroll to position [2989, 0]
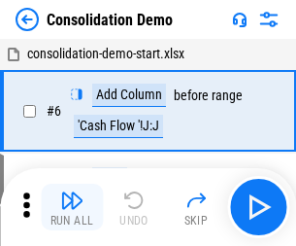
click at [72, 207] on img "button" at bounding box center [71, 199] width 23 height 23
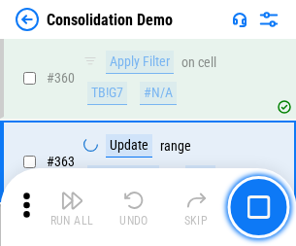
scroll to position [6510, 0]
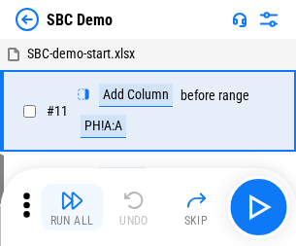
click at [72, 207] on img "button" at bounding box center [71, 199] width 23 height 23
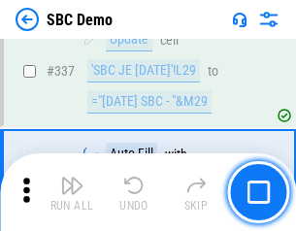
scroll to position [5110, 0]
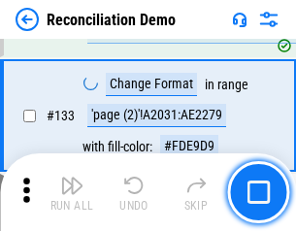
scroll to position [2307, 0]
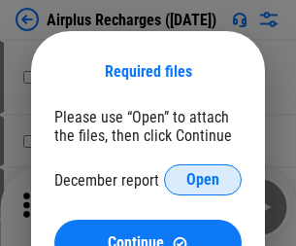
click at [203, 180] on span "Open" at bounding box center [202, 180] width 33 height 16
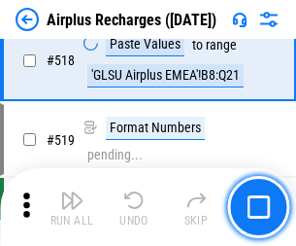
scroll to position [8359, 0]
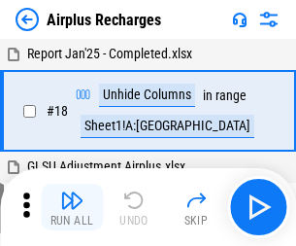
click at [72, 207] on img "button" at bounding box center [71, 199] width 23 height 23
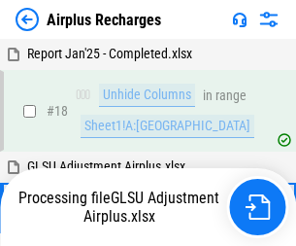
scroll to position [85, 0]
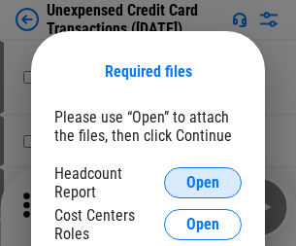
click at [203, 183] on span "Open" at bounding box center [202, 183] width 33 height 16
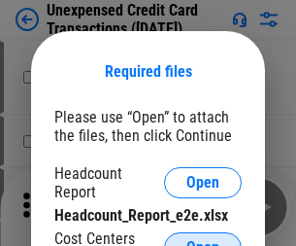
click at [203, 240] on span "Open" at bounding box center [202, 248] width 33 height 16
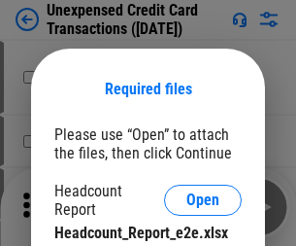
scroll to position [17, 0]
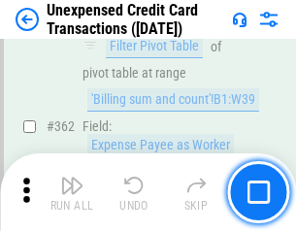
scroll to position [4995, 0]
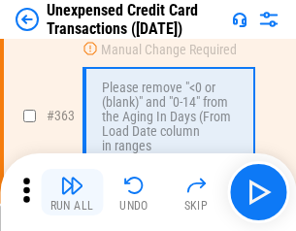
click at [72, 192] on img "button" at bounding box center [71, 185] width 23 height 23
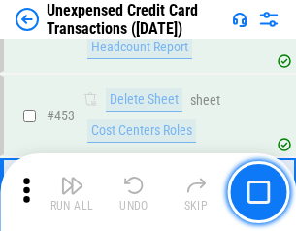
scroll to position [6625, 0]
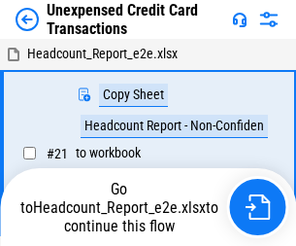
scroll to position [30, 0]
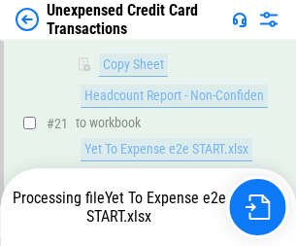
scroll to position [316, 0]
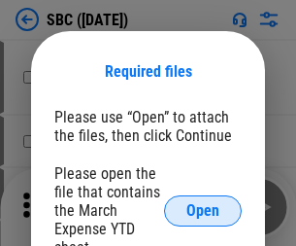
click at [203, 210] on span "Open" at bounding box center [202, 211] width 33 height 16
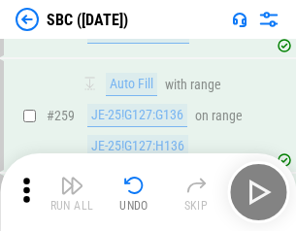
scroll to position [3796, 0]
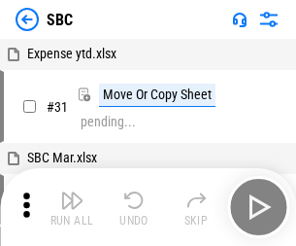
scroll to position [19, 0]
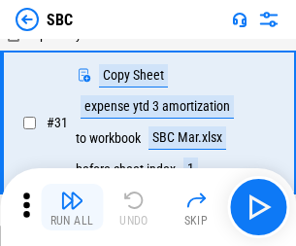
click at [72, 207] on img "button" at bounding box center [71, 199] width 23 height 23
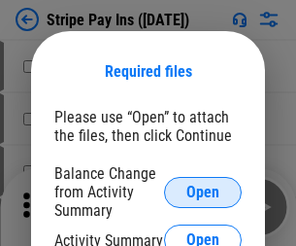
click at [203, 191] on span "Open" at bounding box center [202, 193] width 33 height 16
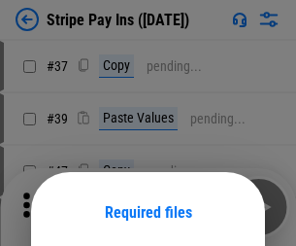
scroll to position [141, 0]
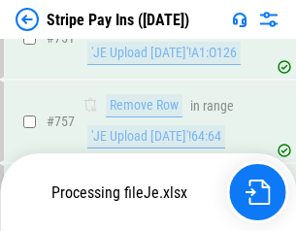
scroll to position [10228, 0]
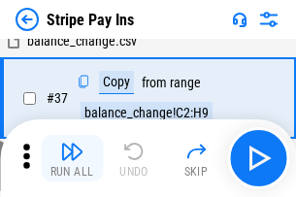
click at [72, 158] on img "button" at bounding box center [71, 151] width 23 height 23
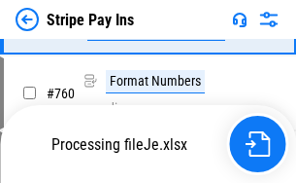
scroll to position [10186, 0]
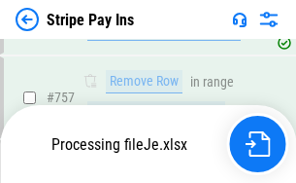
scroll to position [10186, 0]
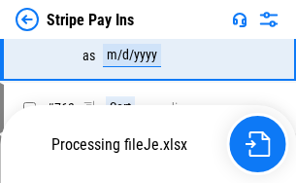
scroll to position [10186, 0]
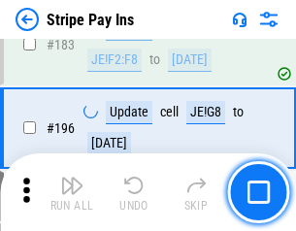
scroll to position [2629, 0]
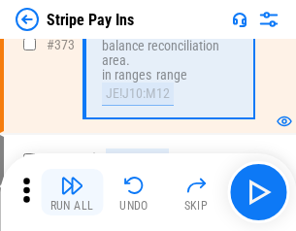
click at [72, 192] on img "button" at bounding box center [71, 185] width 23 height 23
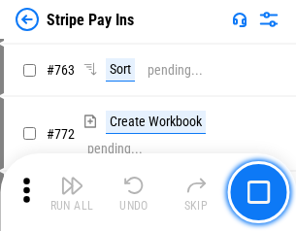
scroll to position [10161, 0]
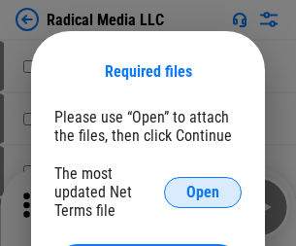
click at [203, 191] on span "Open" at bounding box center [202, 193] width 33 height 16
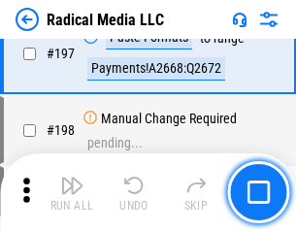
scroll to position [4493, 0]
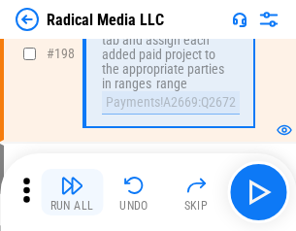
click at [72, 192] on img "button" at bounding box center [71, 185] width 23 height 23
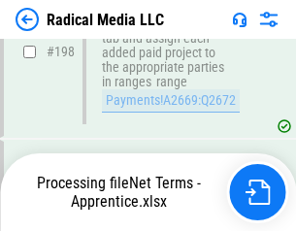
scroll to position [4870, 0]
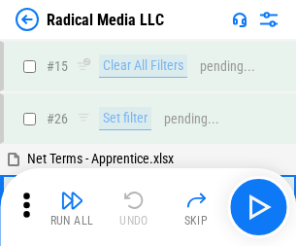
scroll to position [109, 0]
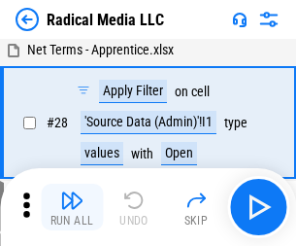
click at [72, 207] on img "button" at bounding box center [71, 199] width 23 height 23
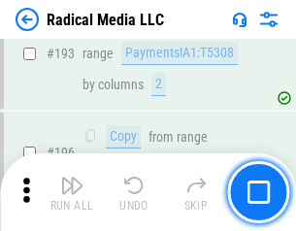
scroll to position [4870, 0]
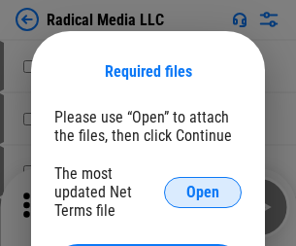
click at [203, 191] on span "Open" at bounding box center [202, 193] width 33 height 16
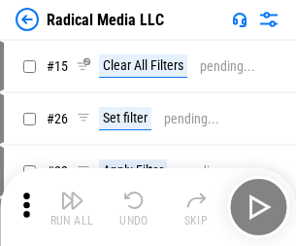
scroll to position [168, 0]
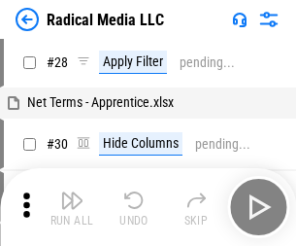
click at [72, 207] on img "button" at bounding box center [71, 199] width 23 height 23
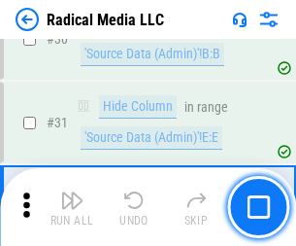
scroll to position [375, 0]
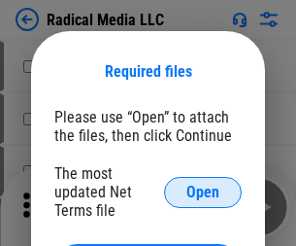
click at [203, 191] on span "Open" at bounding box center [202, 193] width 33 height 16
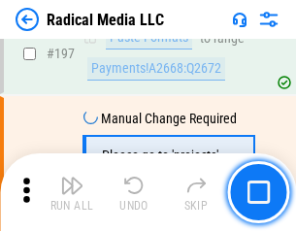
scroll to position [4493, 0]
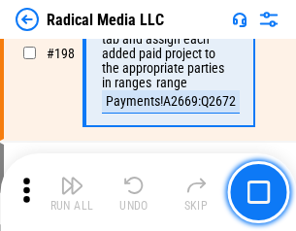
click at [72, 192] on img "button" at bounding box center [71, 185] width 23 height 23
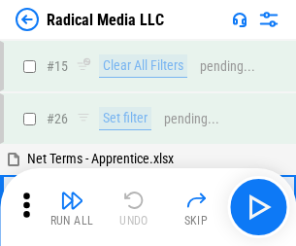
scroll to position [109, 0]
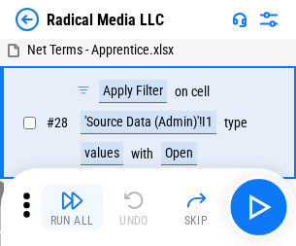
click at [72, 207] on img "button" at bounding box center [71, 199] width 23 height 23
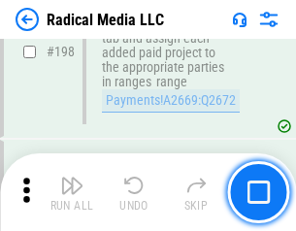
scroll to position [4870, 0]
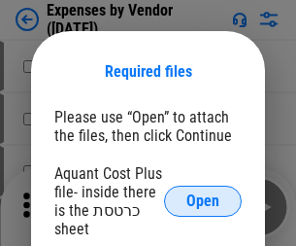
click at [203, 201] on span "Open" at bounding box center [202, 201] width 33 height 16
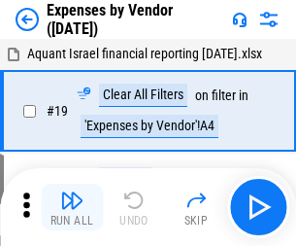
click at [72, 207] on img "button" at bounding box center [71, 199] width 23 height 23
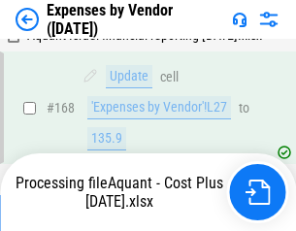
scroll to position [1432, 0]
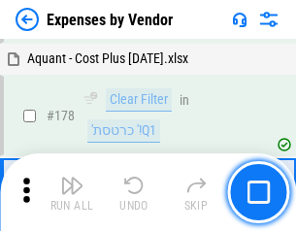
scroll to position [1515, 0]
